Goal: Task Accomplishment & Management: Use online tool/utility

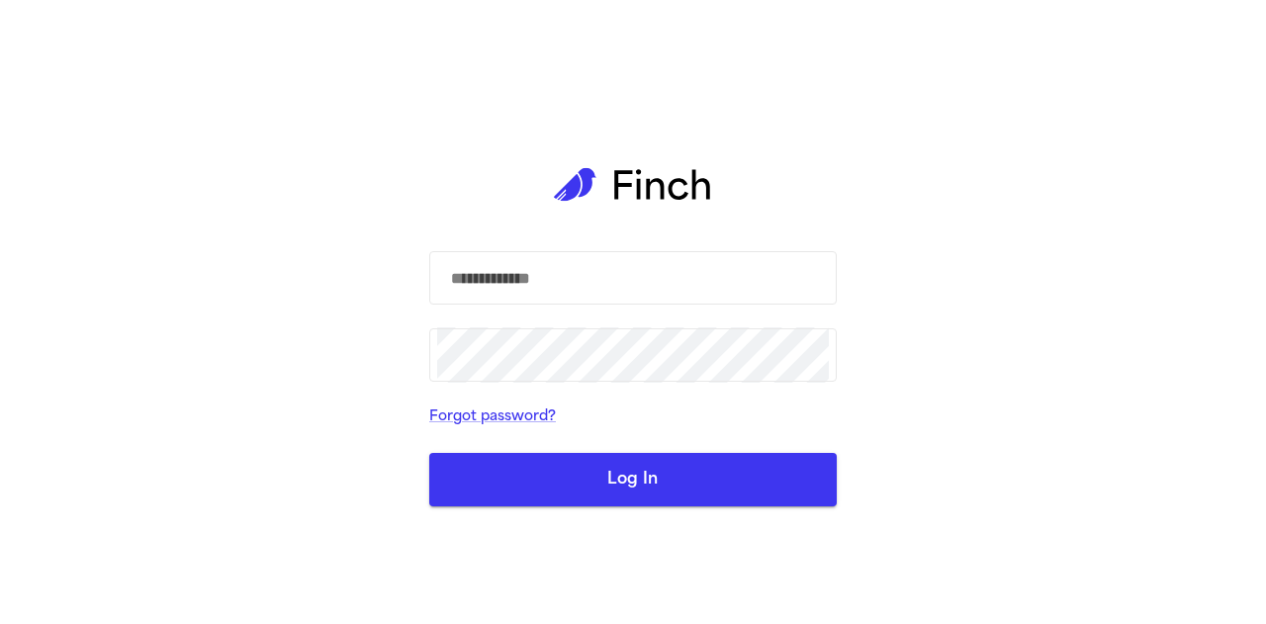
click at [36, 193] on div "​ ​ Forgot password? Log In" at bounding box center [633, 312] width 1266 height 624
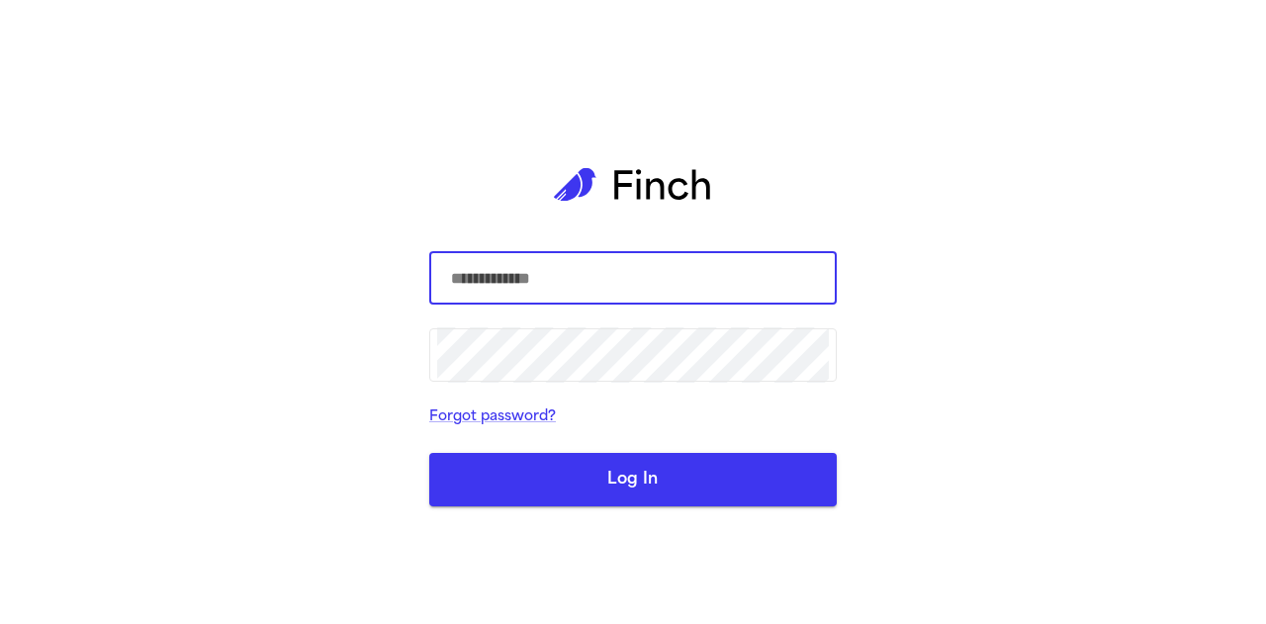
click at [716, 278] on input "text" at bounding box center [633, 277] width 392 height 55
type input "**********"
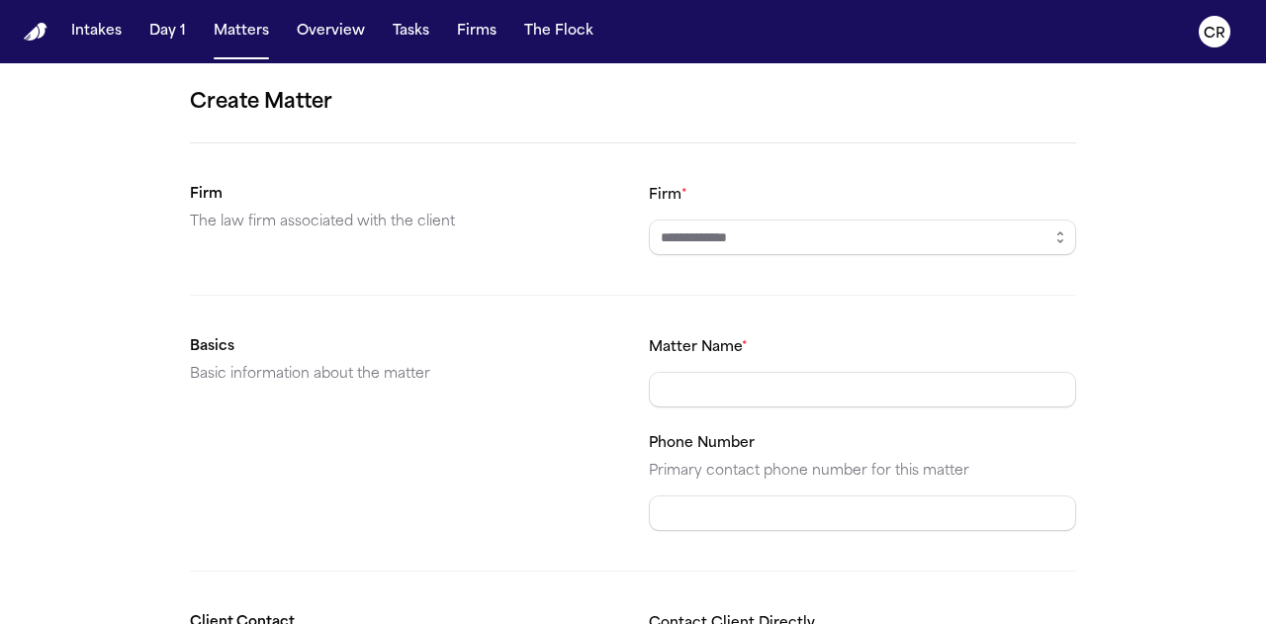
scroll to position [387, 0]
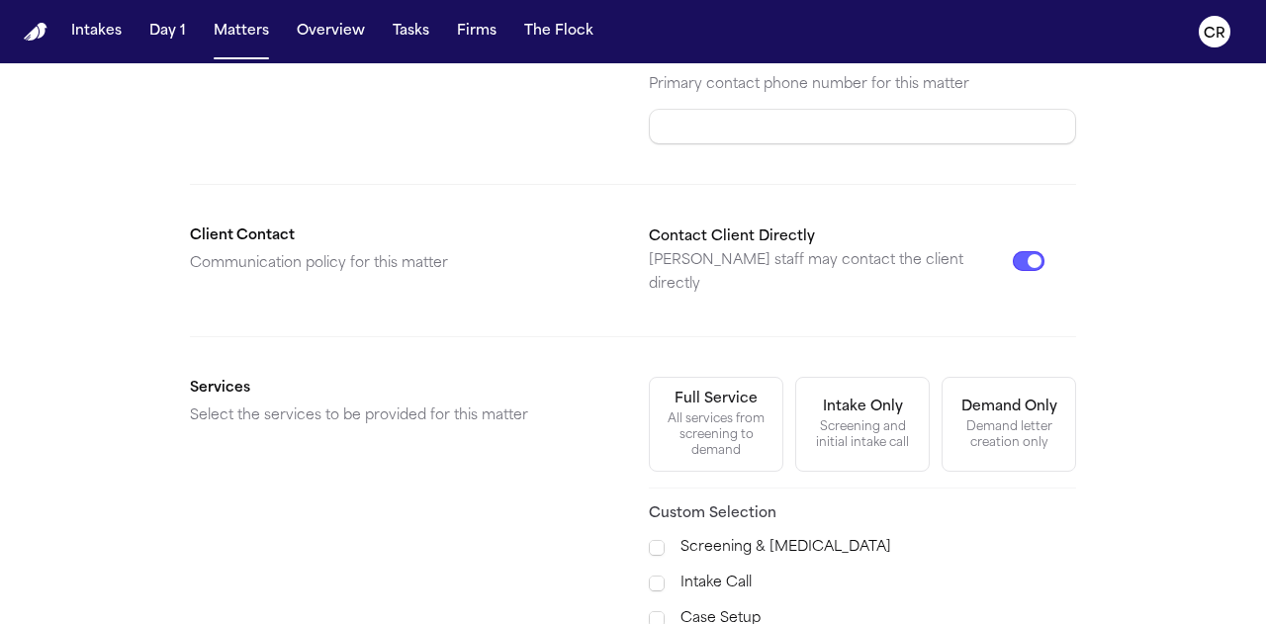
click at [1030, 251] on button "Contact Client Directly" at bounding box center [1029, 261] width 32 height 20
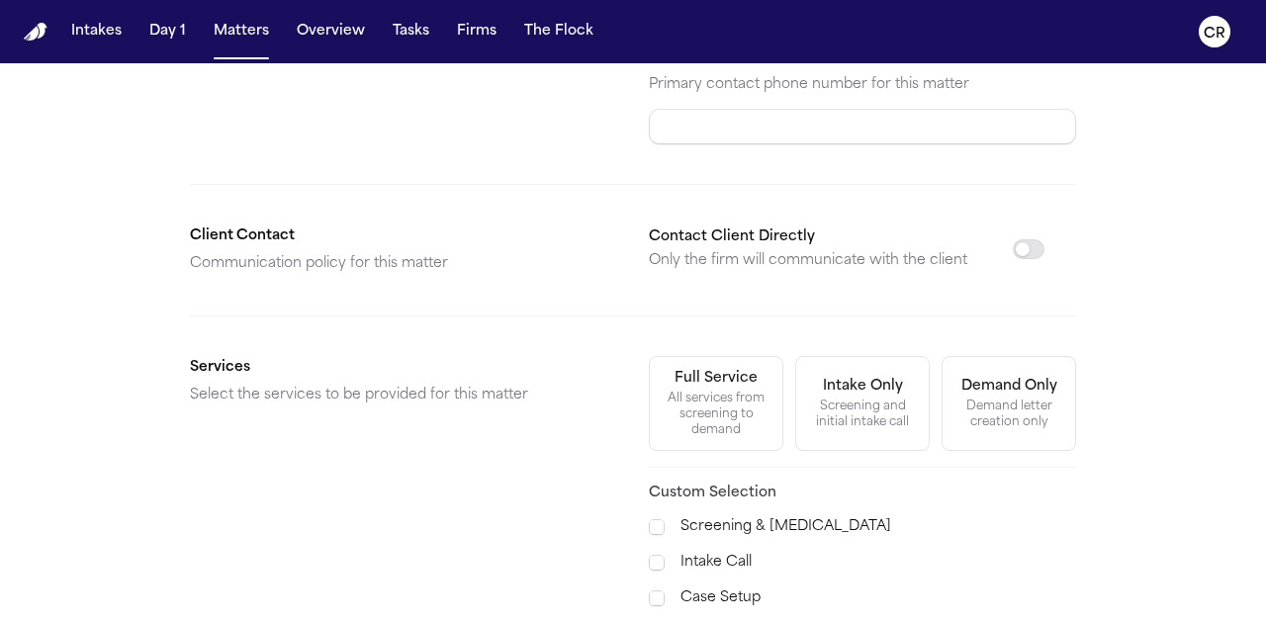
scroll to position [0, 0]
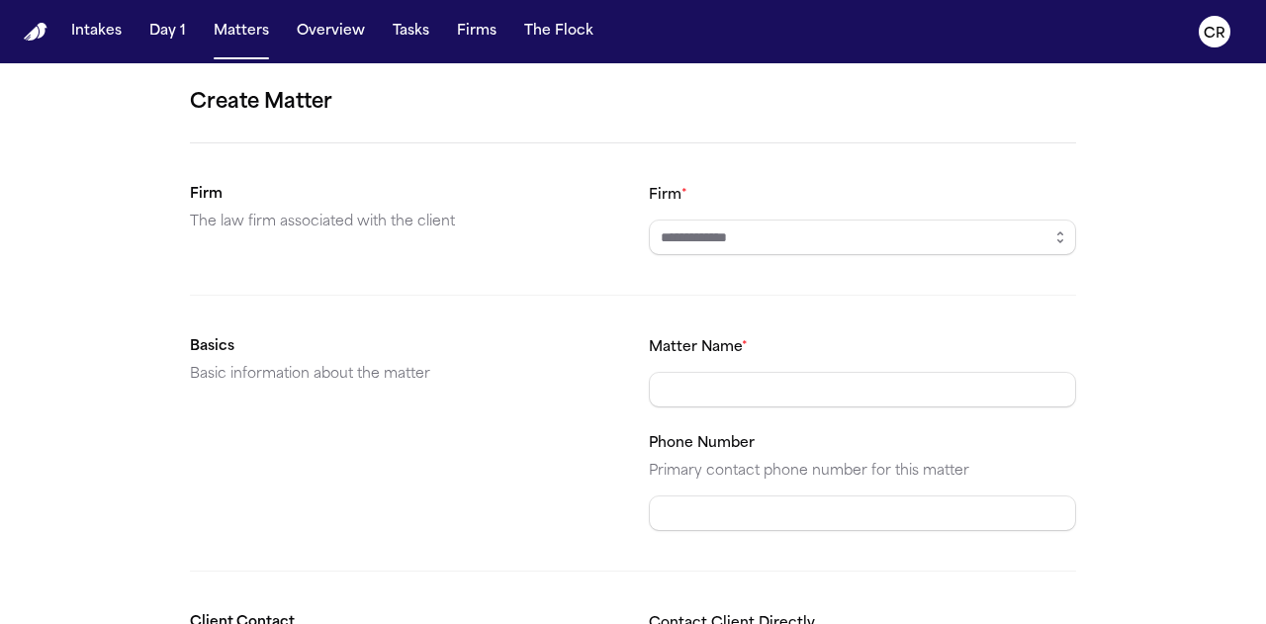
click at [254, 36] on button "Matters" at bounding box center [241, 32] width 71 height 36
